Goal: Find specific page/section: Find specific page/section

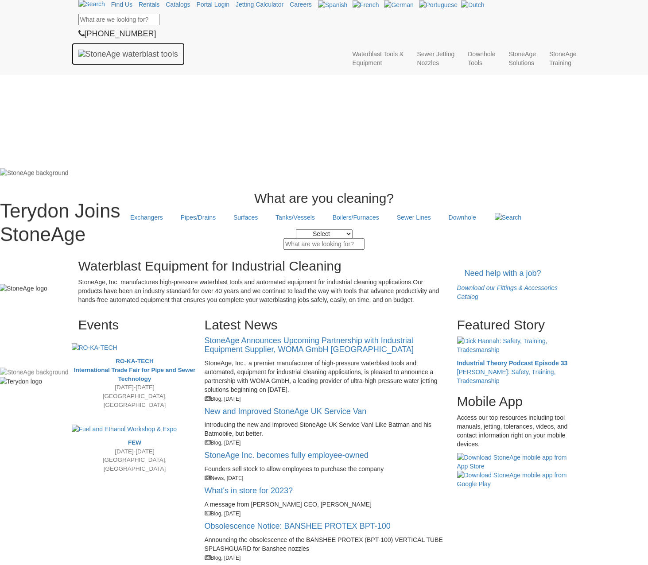
click at [103, 50] on img at bounding box center [128, 54] width 100 height 9
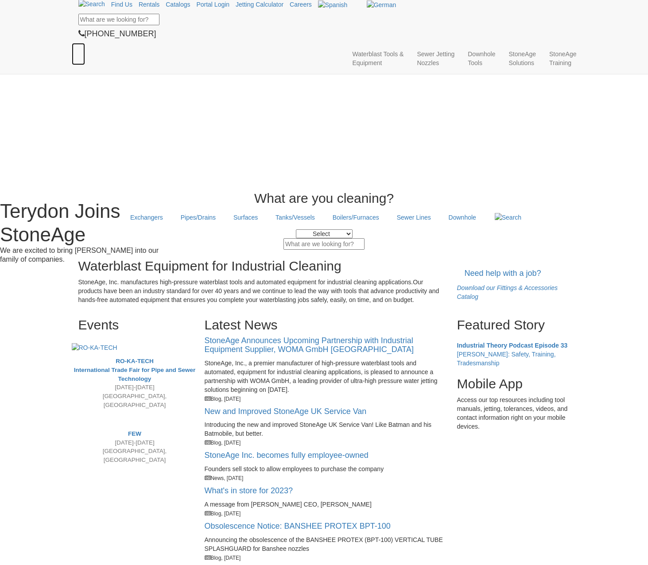
click at [78, 50] on img at bounding box center [78, 50] width 0 height 0
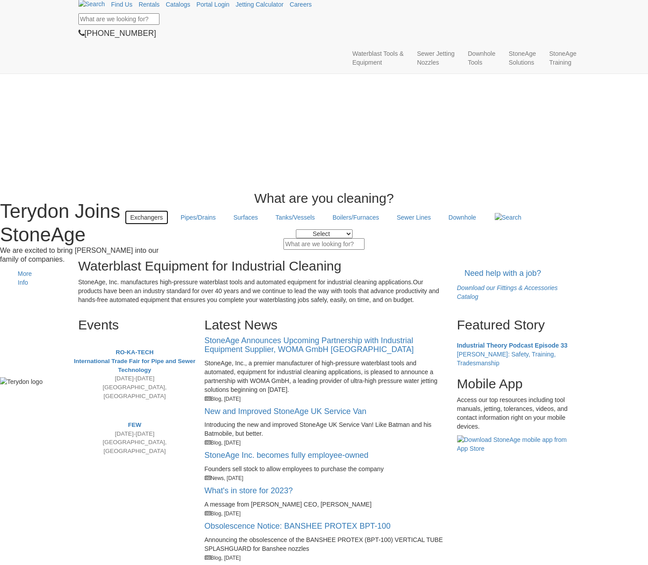
click at [135, 225] on link "Exchangers" at bounding box center [146, 217] width 44 height 15
